Goal: Task Accomplishment & Management: Use online tool/utility

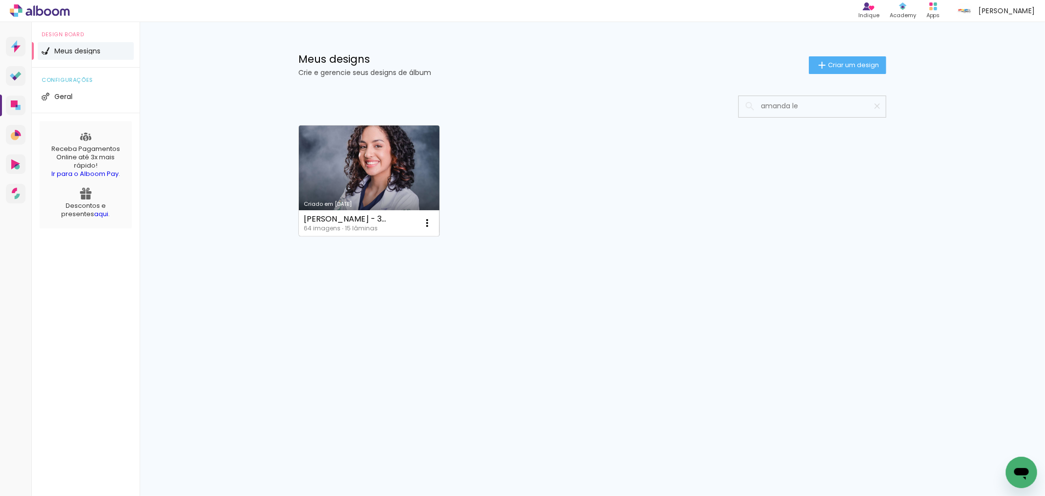
type input "amanda le"
type paper-input "amanda le"
click at [369, 173] on link "Criado em 11/08/25" at bounding box center [369, 180] width 141 height 111
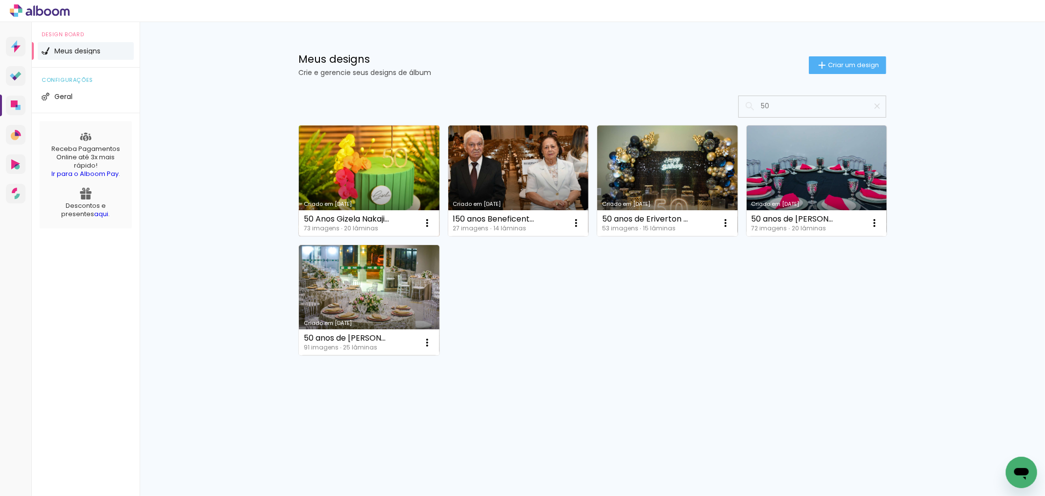
type input "50"
type paper-input "50"
click at [366, 178] on link "Criado em [DATE]" at bounding box center [369, 180] width 141 height 111
